Goal: Information Seeking & Learning: Learn about a topic

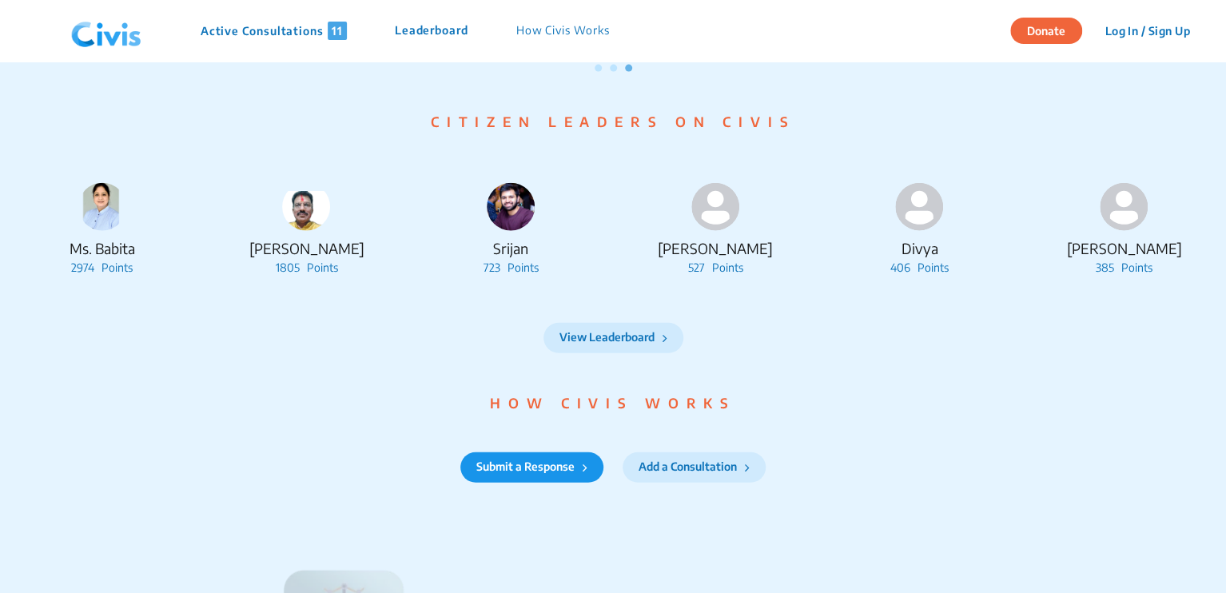
scroll to position [1736, 0]
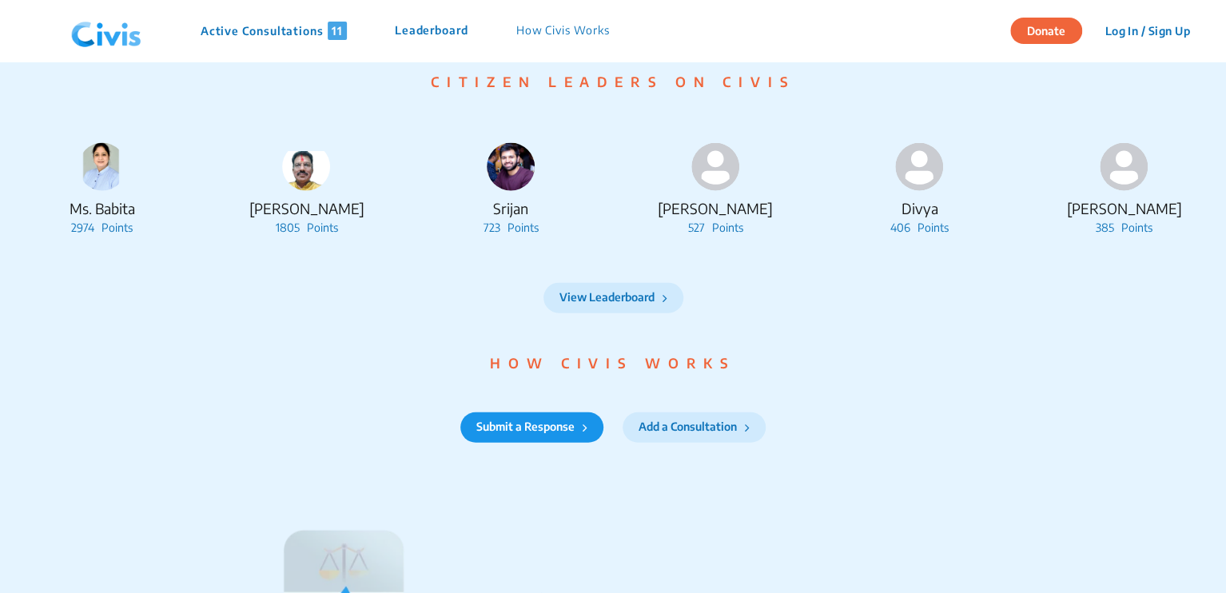
drag, startPoint x: 1224, startPoint y: 297, endPoint x: 1227, endPoint y: 313, distance: 17.0
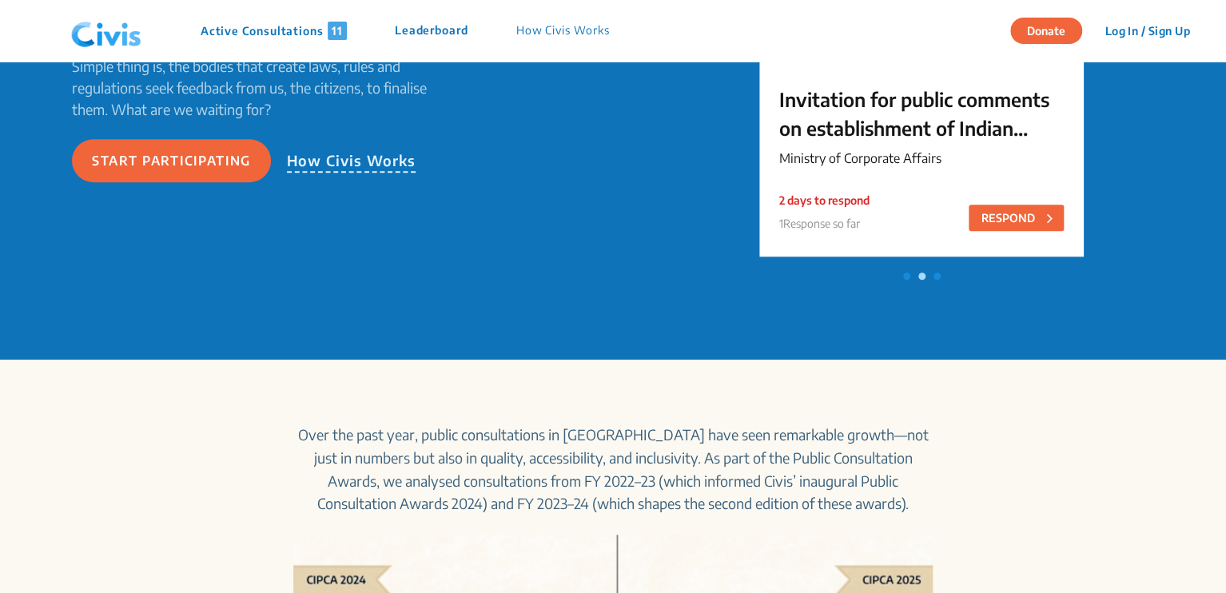
scroll to position [0, 0]
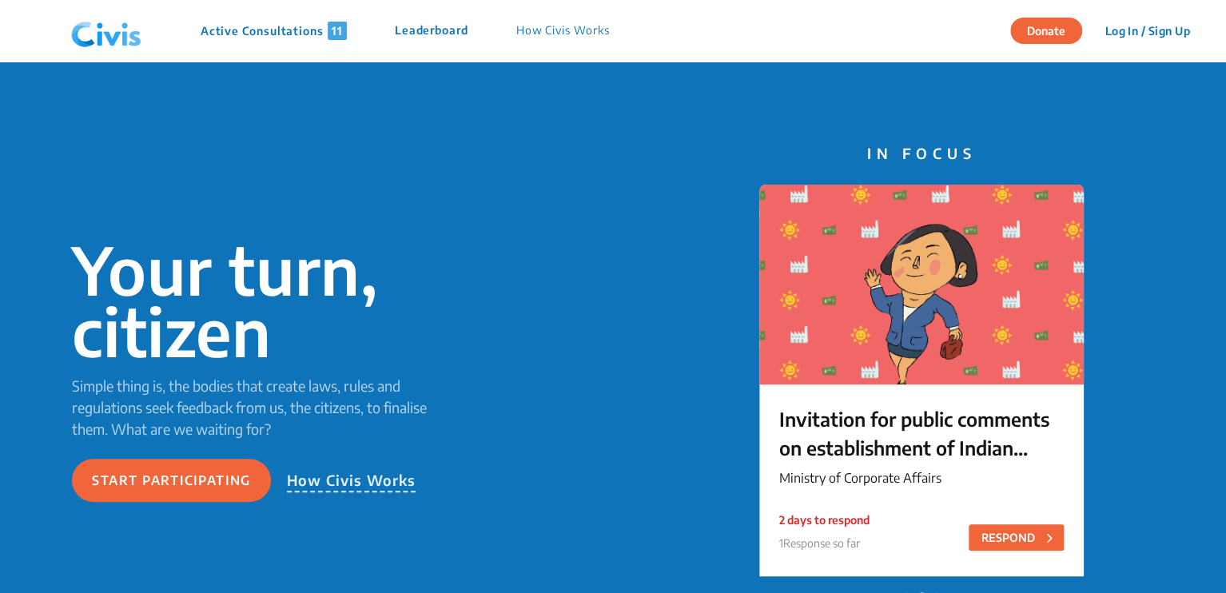
click at [306, 30] on p "Active Consultations 11" at bounding box center [274, 31] width 146 height 18
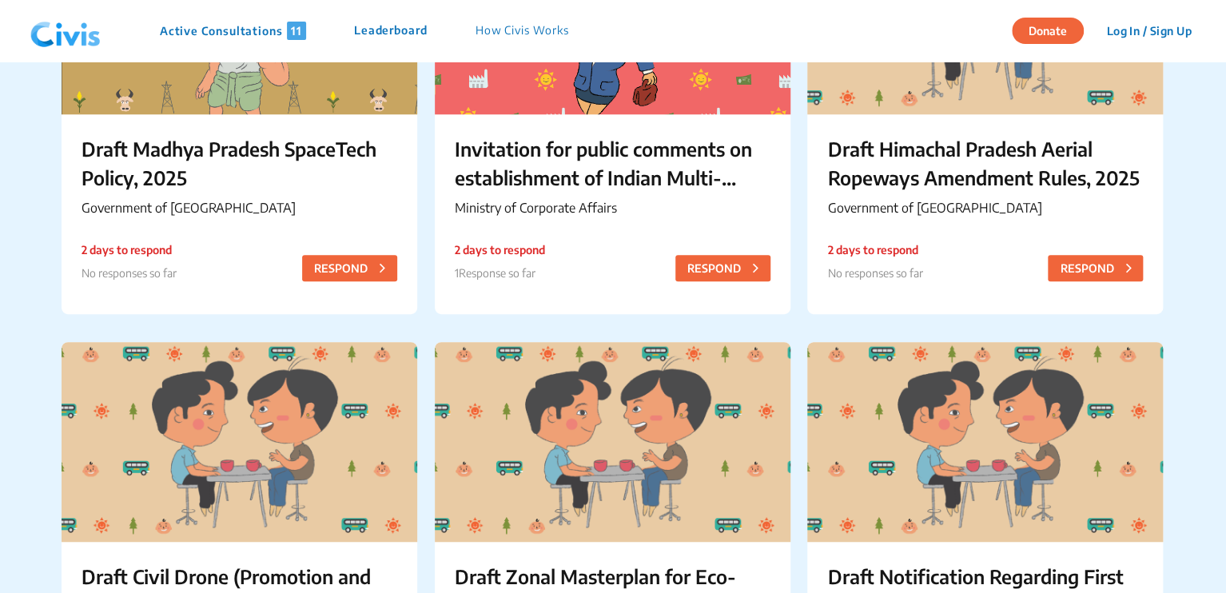
scroll to position [112, 0]
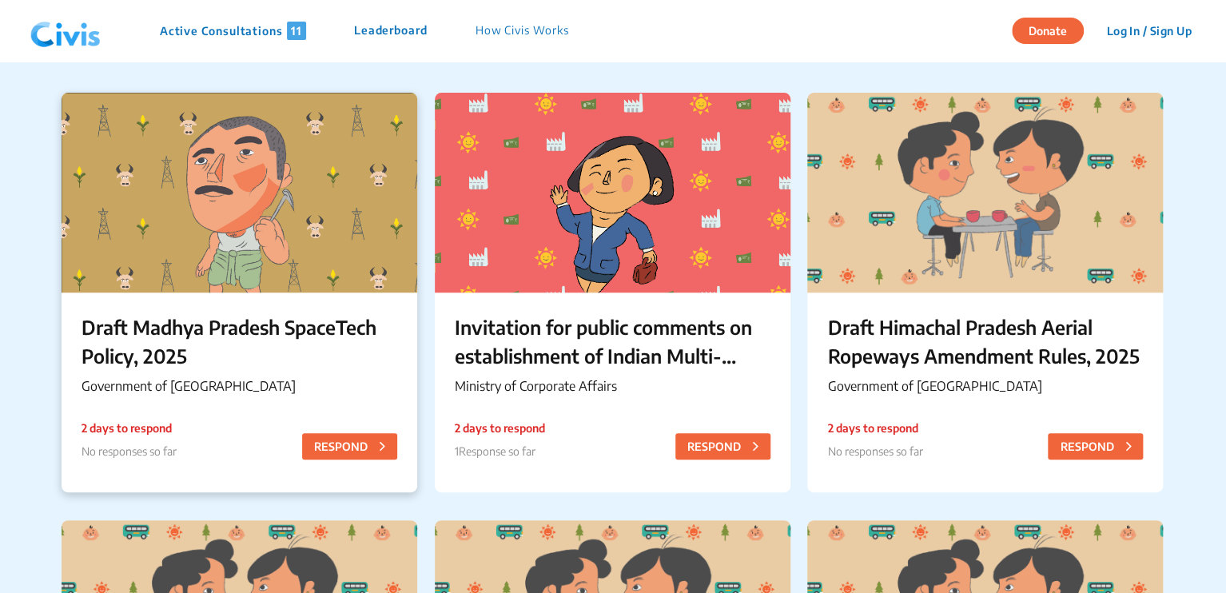
click at [240, 322] on p "Draft Madhya Pradesh SpaceTech Policy, 2025" at bounding box center [240, 341] width 316 height 58
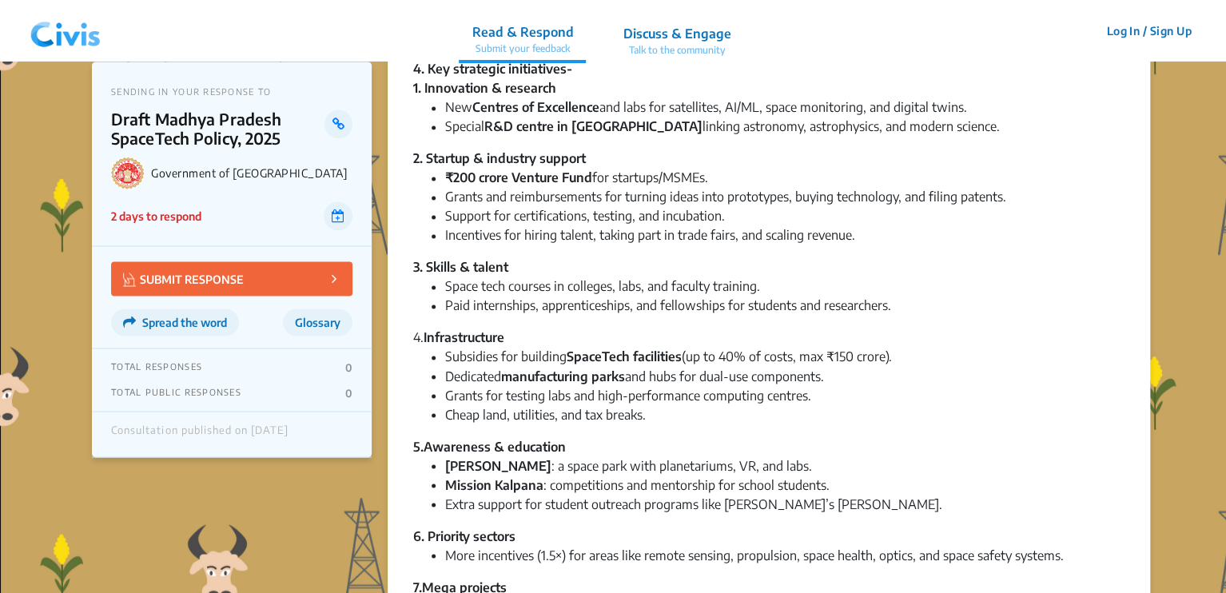
scroll to position [1038, 0]
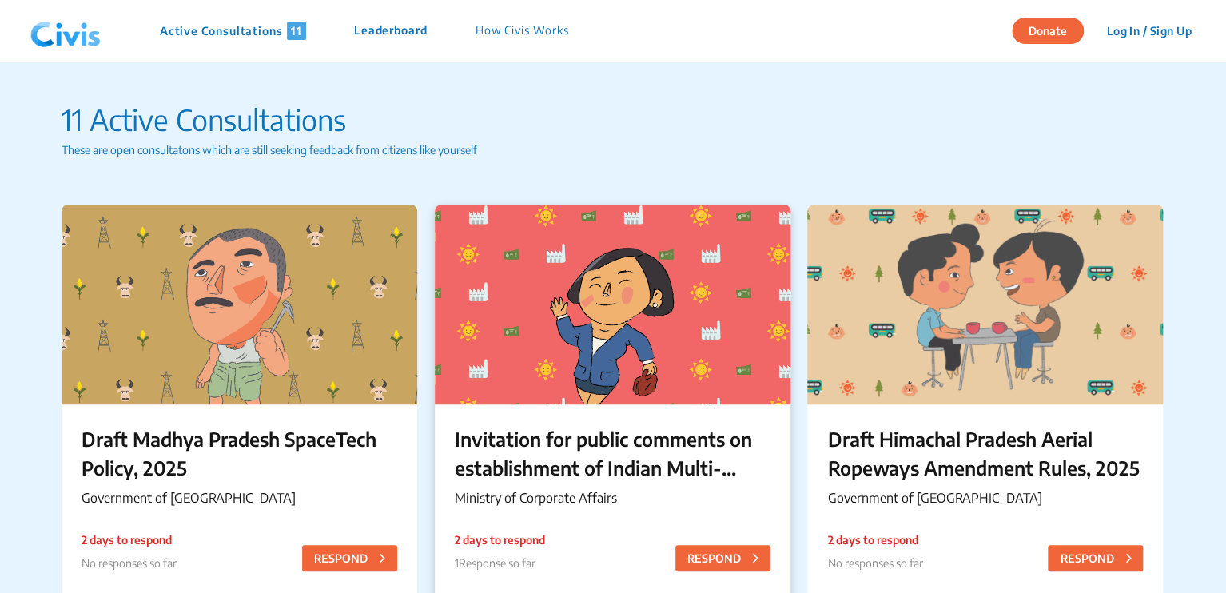
click at [557, 344] on div at bounding box center [613, 305] width 356 height 200
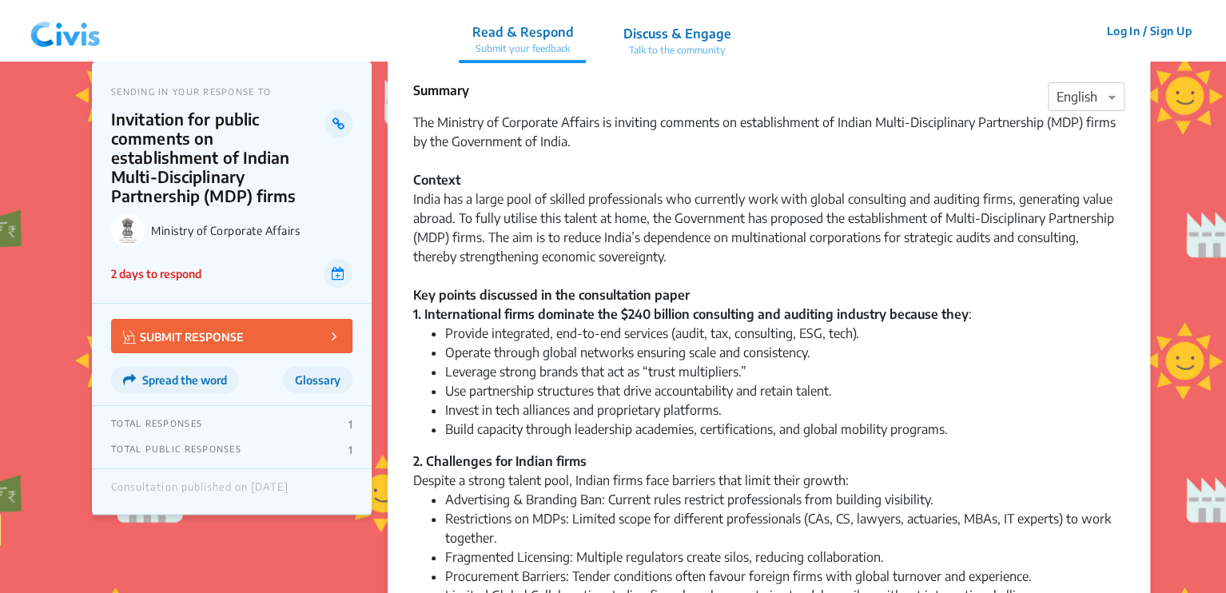
scroll to position [18, 0]
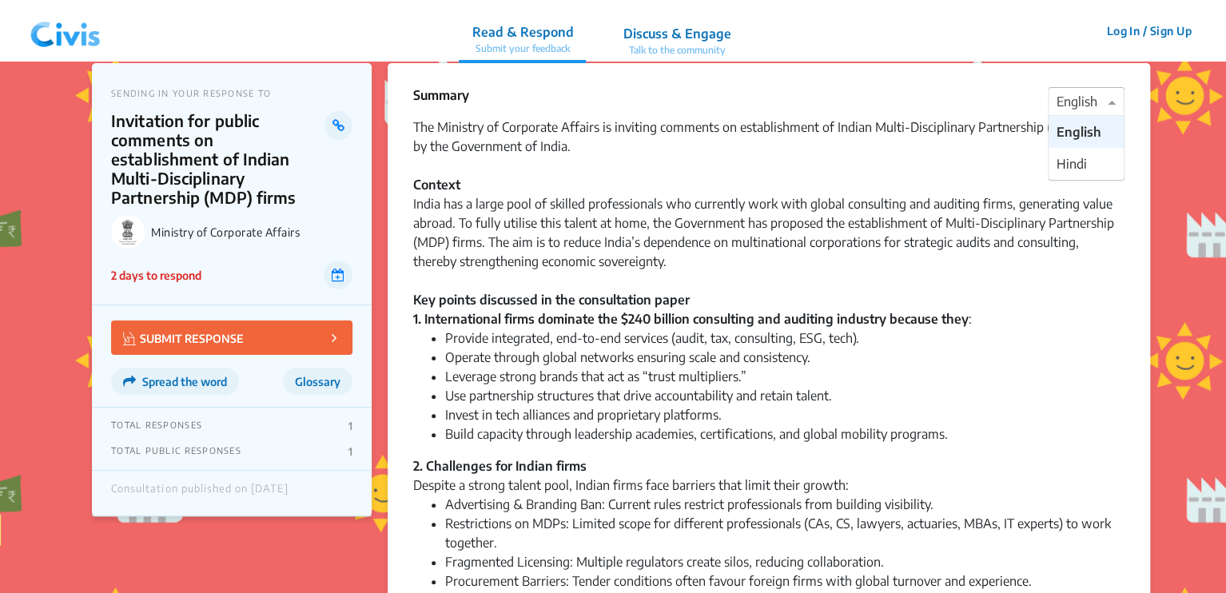
click at [1066, 113] on div "× English" at bounding box center [1086, 101] width 77 height 29
click at [1068, 105] on div at bounding box center [1086, 102] width 75 height 21
